Goal: Information Seeking & Learning: Learn about a topic

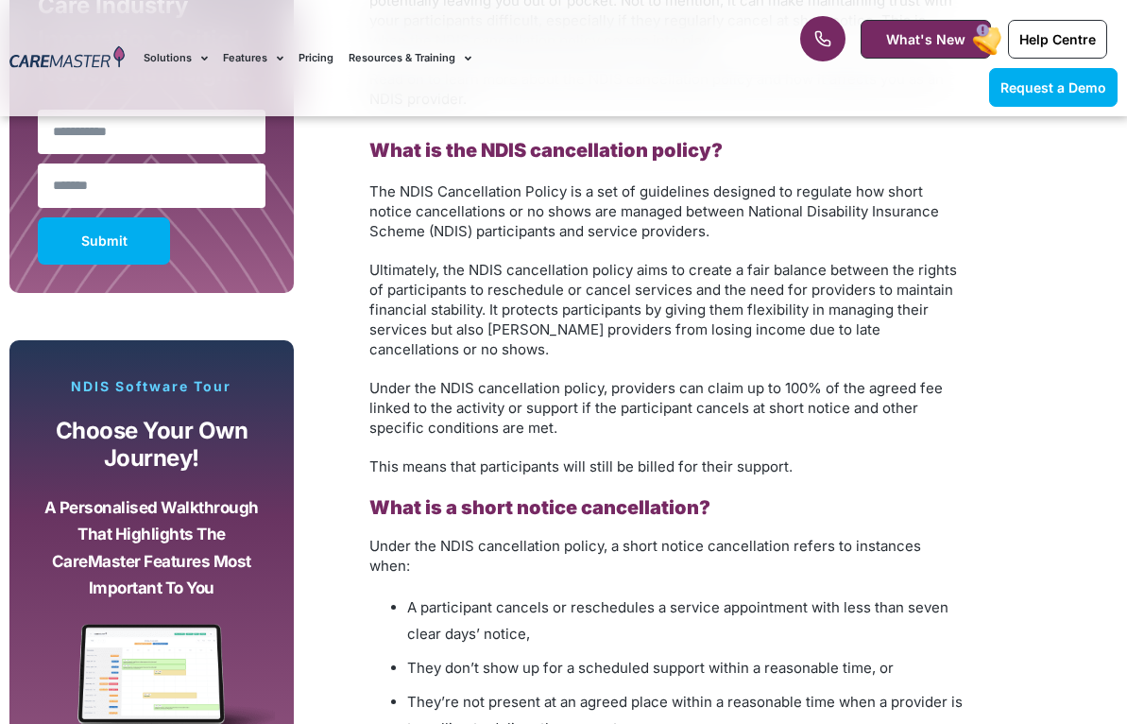
scroll to position [1295, 0]
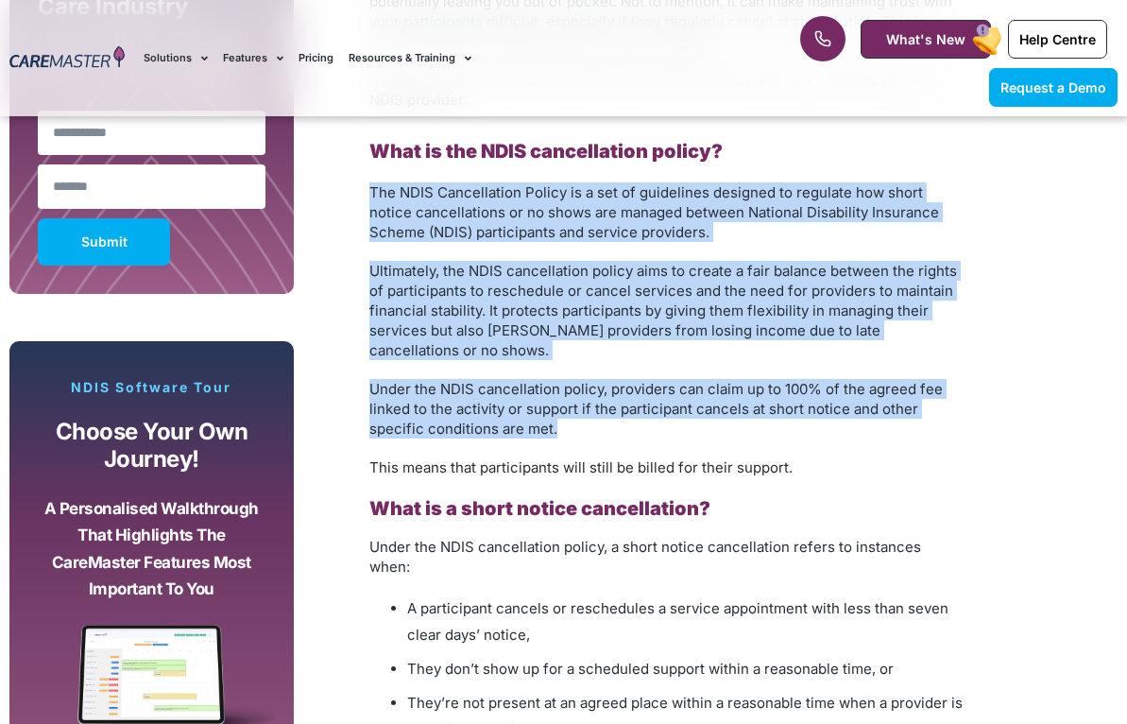
drag, startPoint x: 561, startPoint y: 429, endPoint x: 351, endPoint y: 179, distance: 325.8
copy div "The NDIS Cancellation Policy is a set of guidelines designed to regulate how sh…"
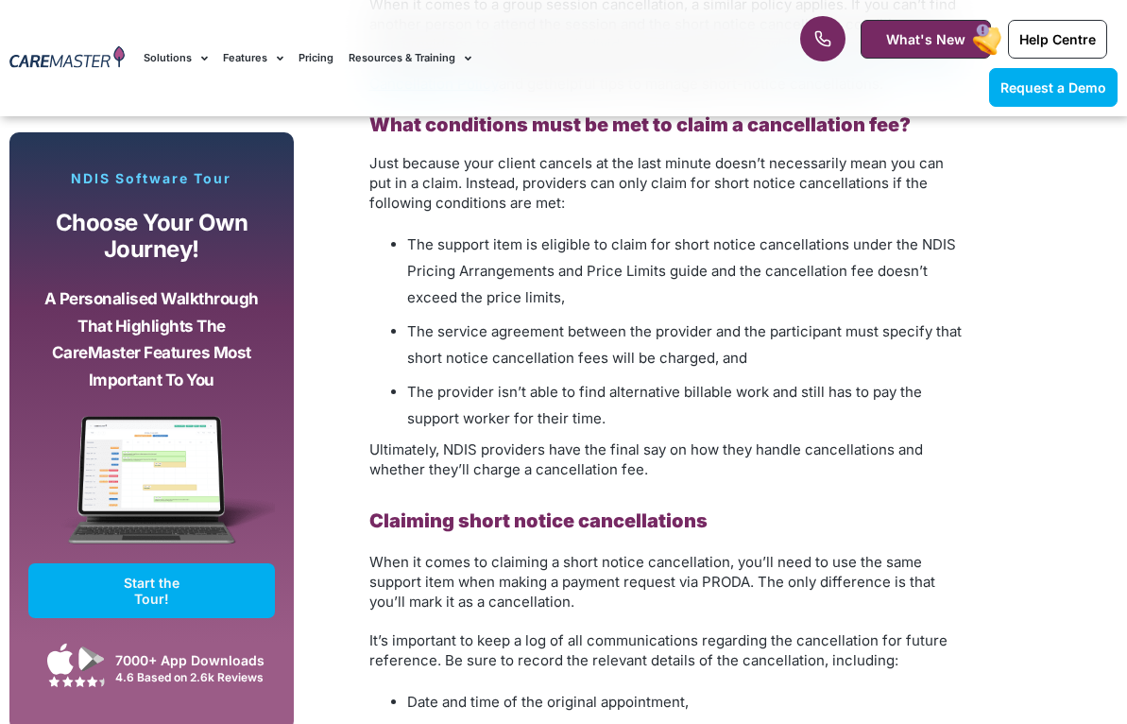
scroll to position [2114, 0]
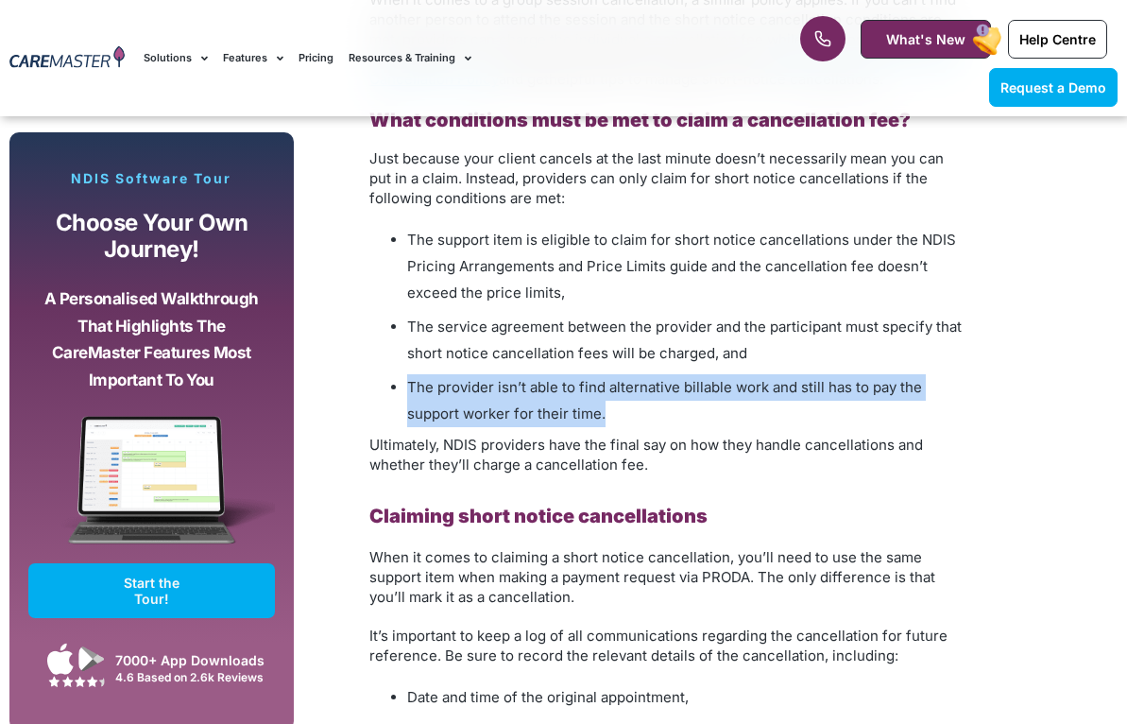
drag, startPoint x: 541, startPoint y: 370, endPoint x: 411, endPoint y: 363, distance: 130.6
click at [411, 374] on li "The provider isn’t able to find alternative billable work and still has to pay …" at bounding box center [685, 400] width 557 height 53
copy span "The provider isn’t able to find alternative billable work and still has to pay …"
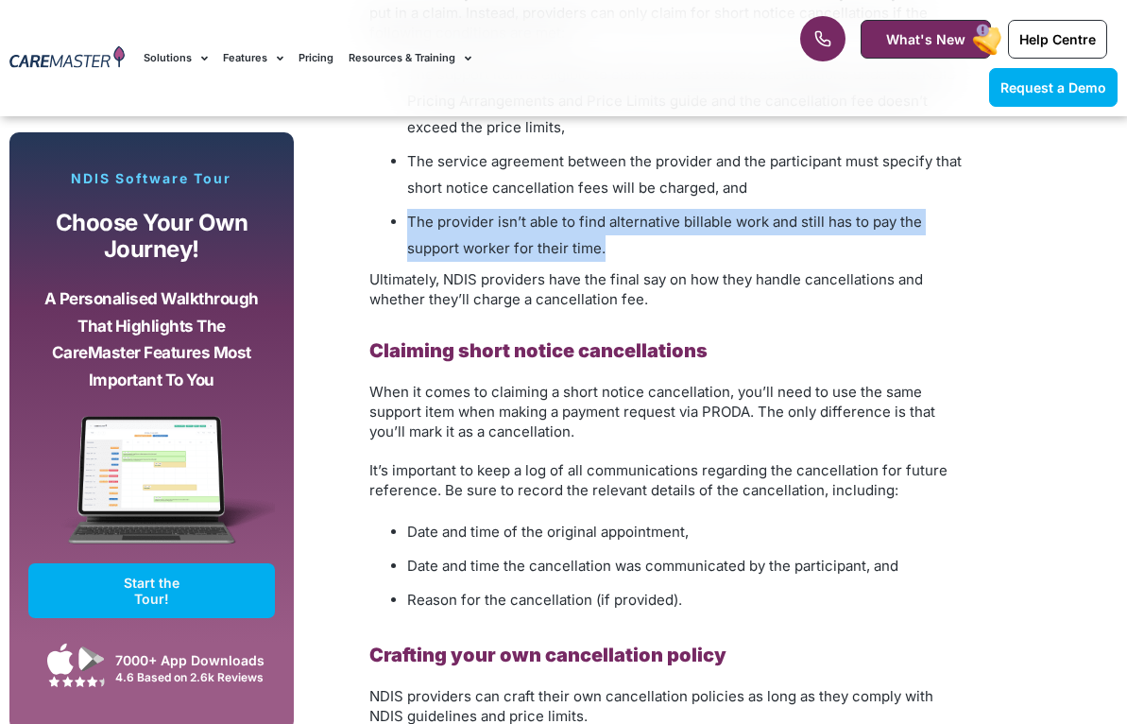
scroll to position [2291, 0]
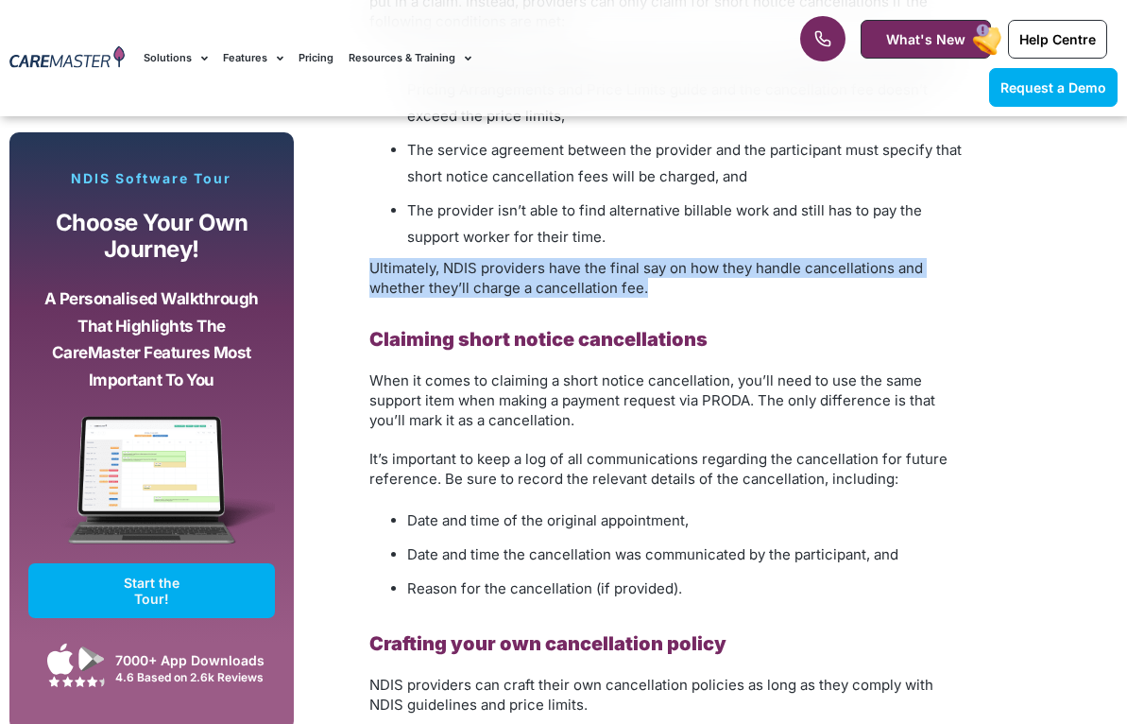
drag, startPoint x: 597, startPoint y: 268, endPoint x: 351, endPoint y: 246, distance: 246.6
click at [351, 246] on div "Understanding the NDIS Cancellation Policy: What Providers Need to Know As an N…" at bounding box center [643, 676] width 680 height 3712
copy span "Ultimately, NDIS providers have the final say on how they handle cancellations …"
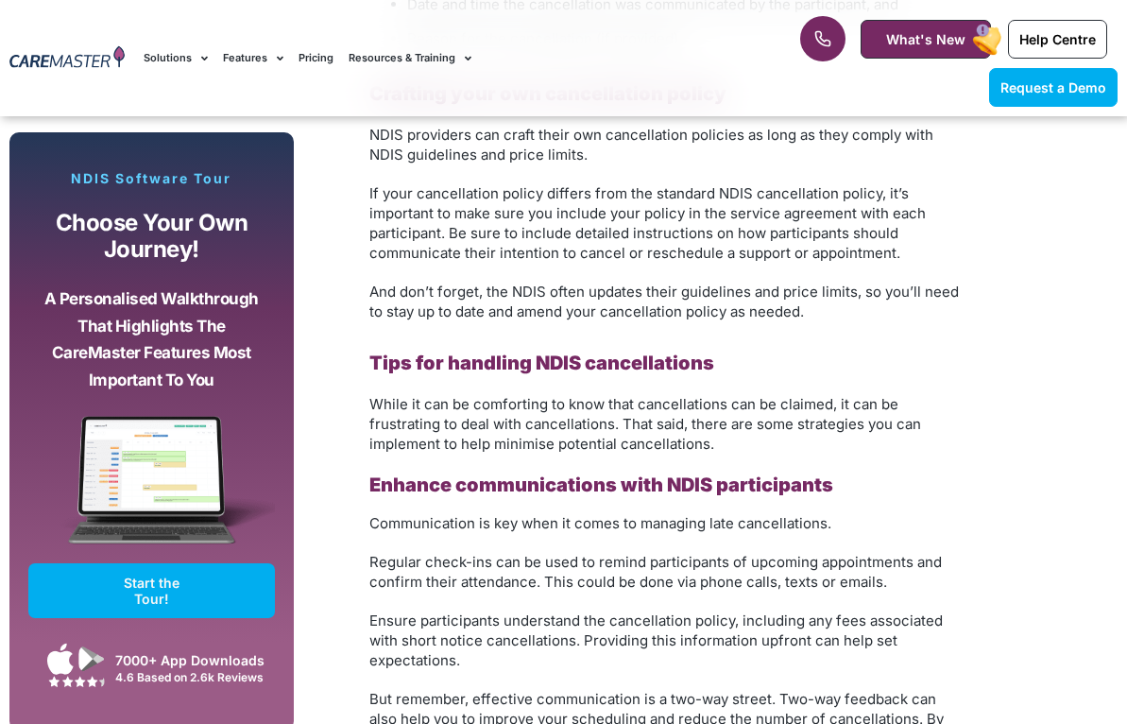
scroll to position [2846, 0]
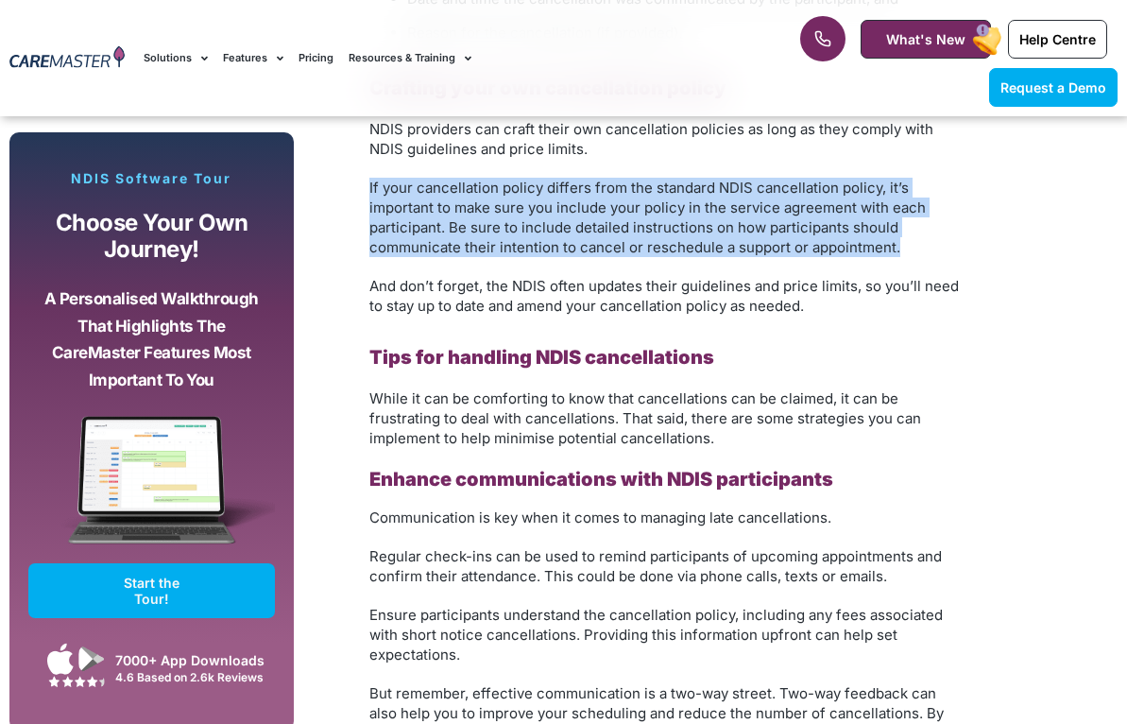
drag, startPoint x: 894, startPoint y: 226, endPoint x: 360, endPoint y: 163, distance: 537.3
click at [360, 163] on div "Understanding the NDIS Cancellation Policy: What Providers Need to Know As an N…" at bounding box center [667, 120] width 614 height 3693
copy span "If your cancellation policy differs from the standard NDIS cancellation policy,…"
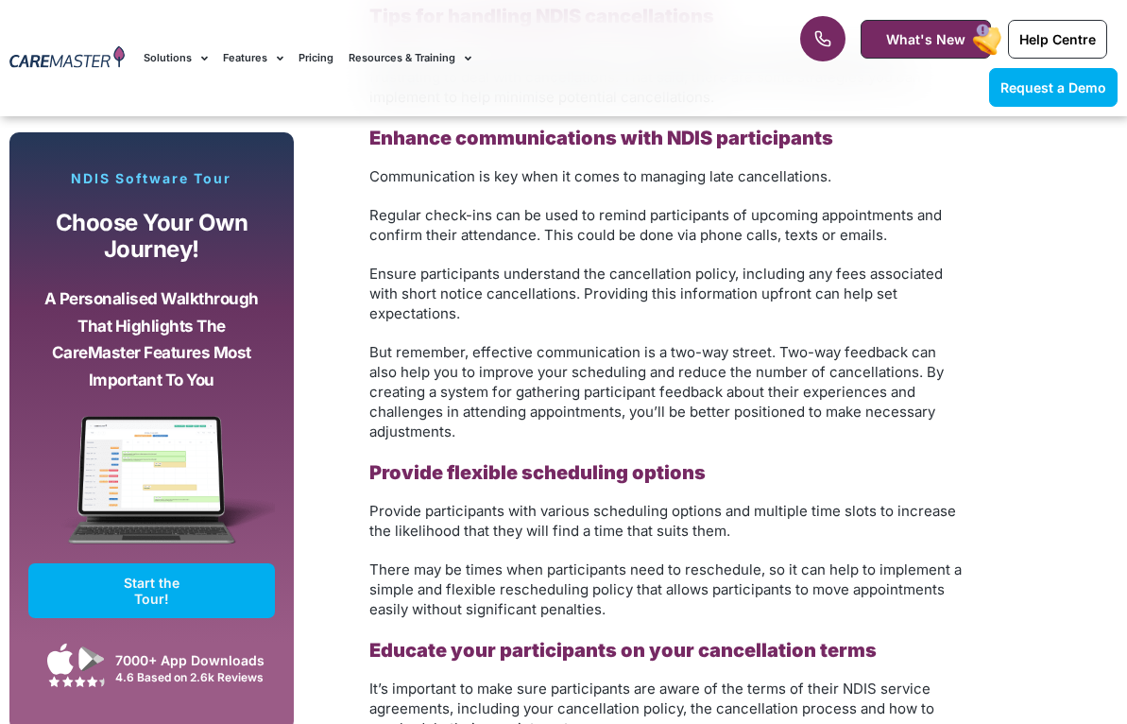
scroll to position [3190, 0]
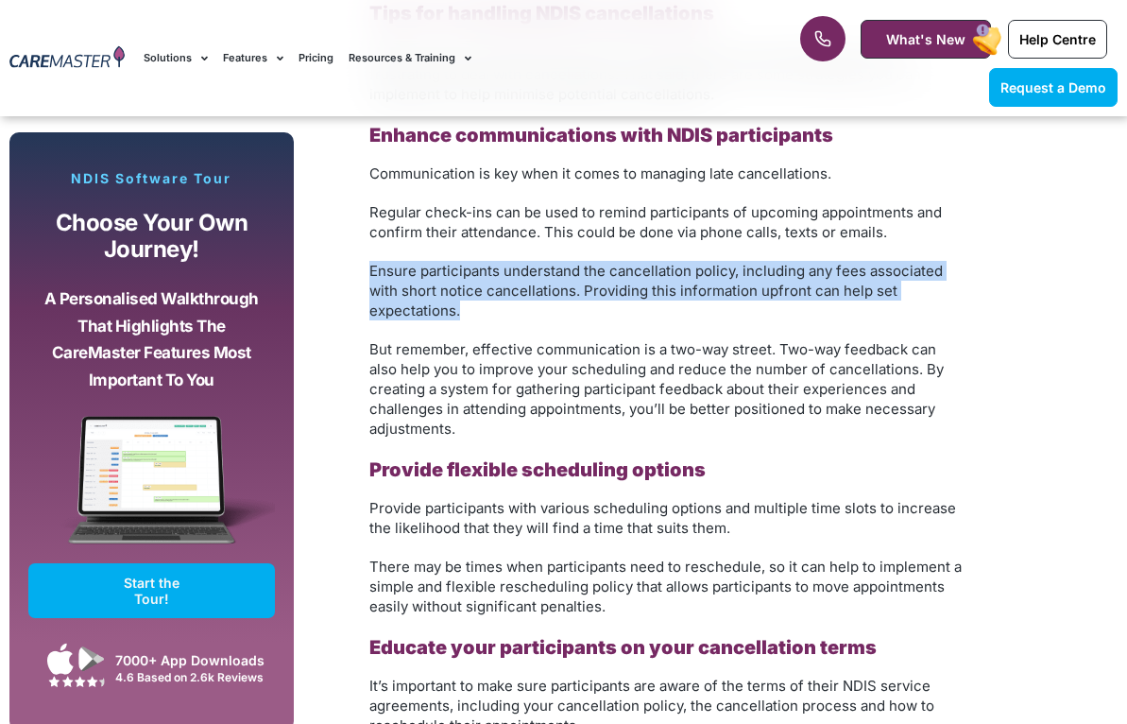
drag, startPoint x: 467, startPoint y: 291, endPoint x: 360, endPoint y: 247, distance: 115.2
copy span "Ensure participants understand the cancellation policy, including any fees asso…"
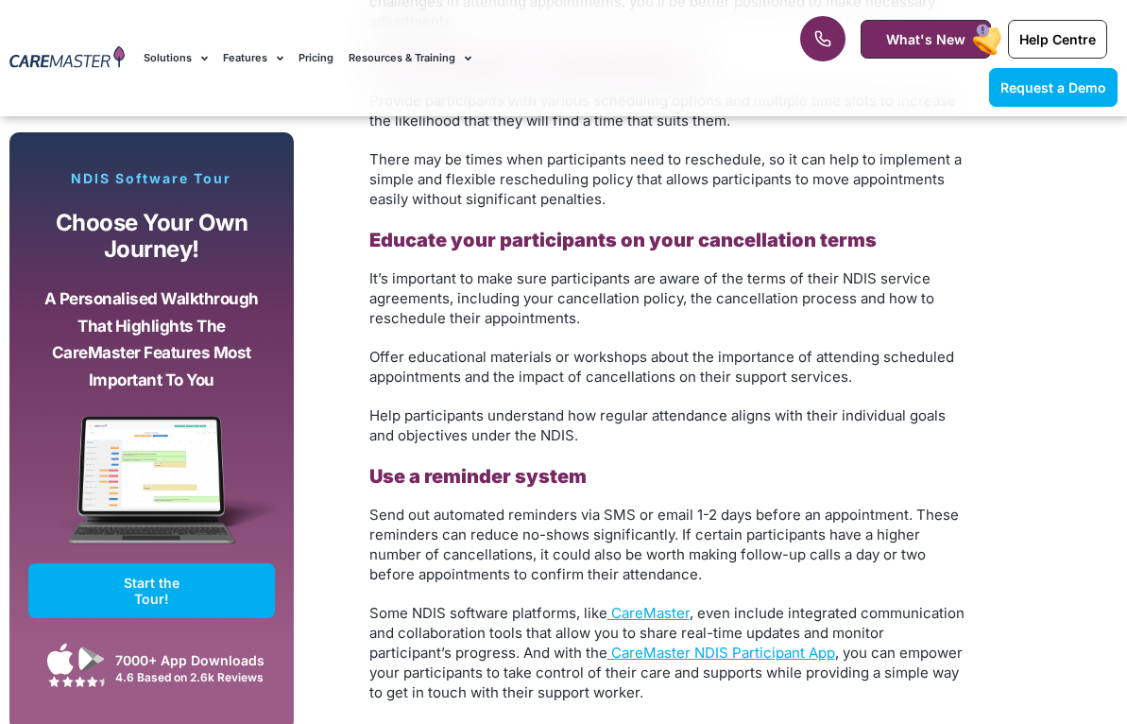
scroll to position [3605, 0]
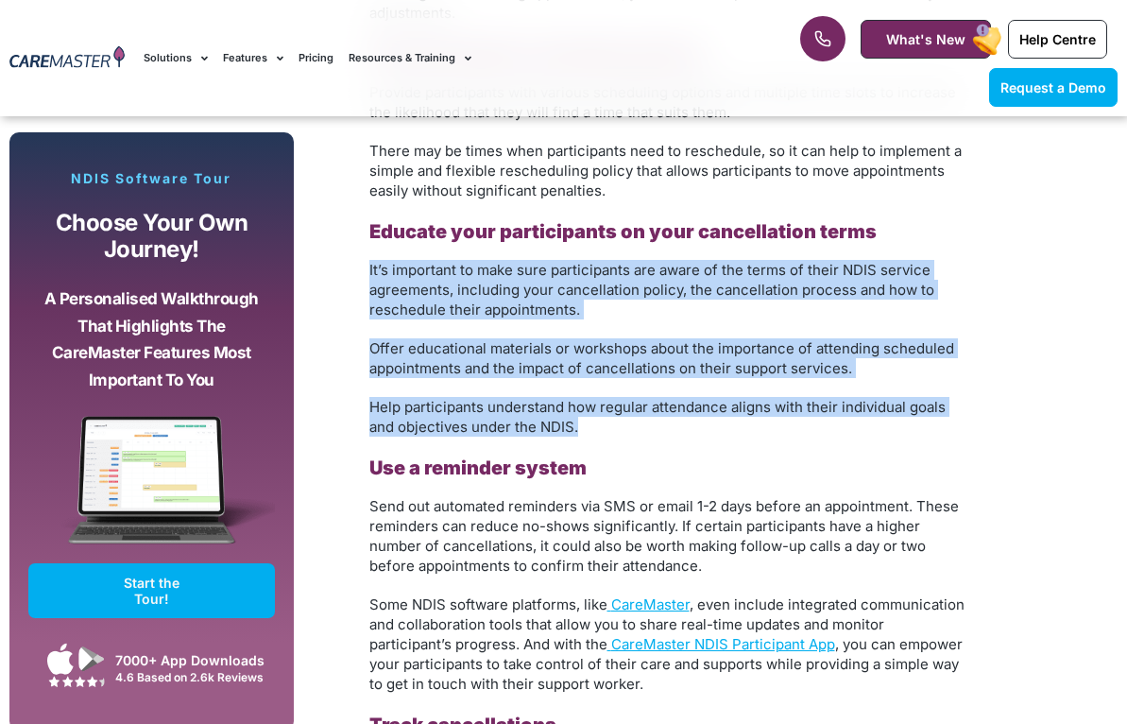
drag, startPoint x: 595, startPoint y: 403, endPoint x: 347, endPoint y: 243, distance: 295.8
copy div "It’s important to make sure participants are aware of the terms of their NDIS s…"
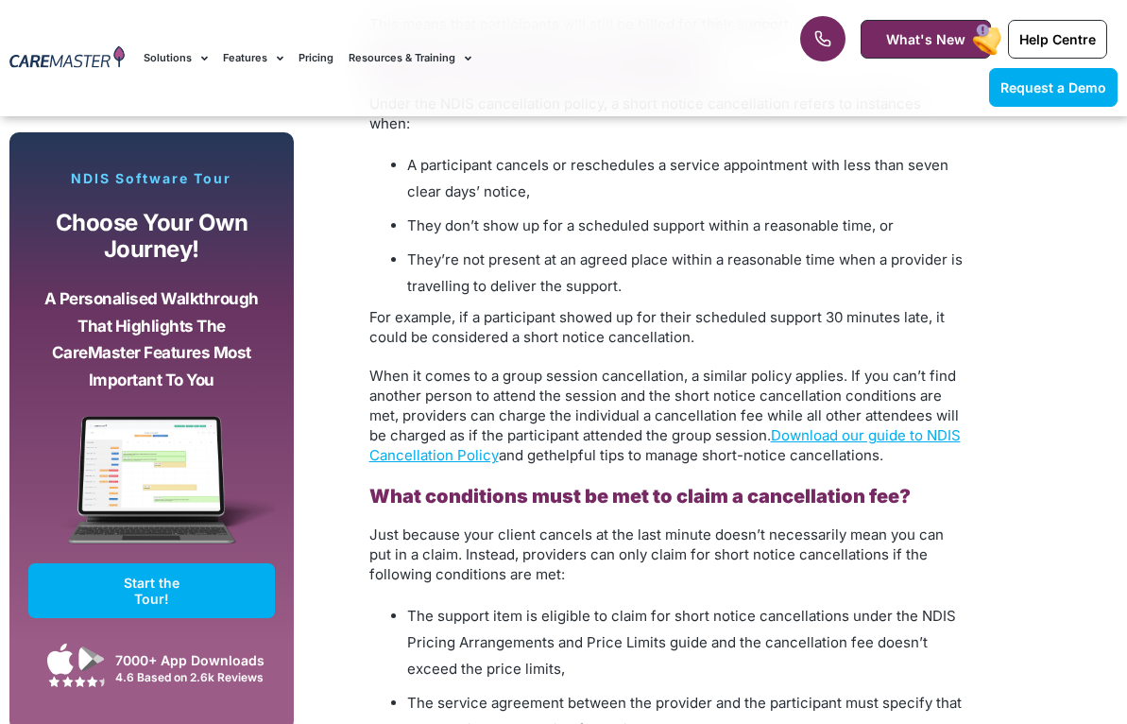
scroll to position [1939, 0]
